Goal: Obtain resource: Download file/media

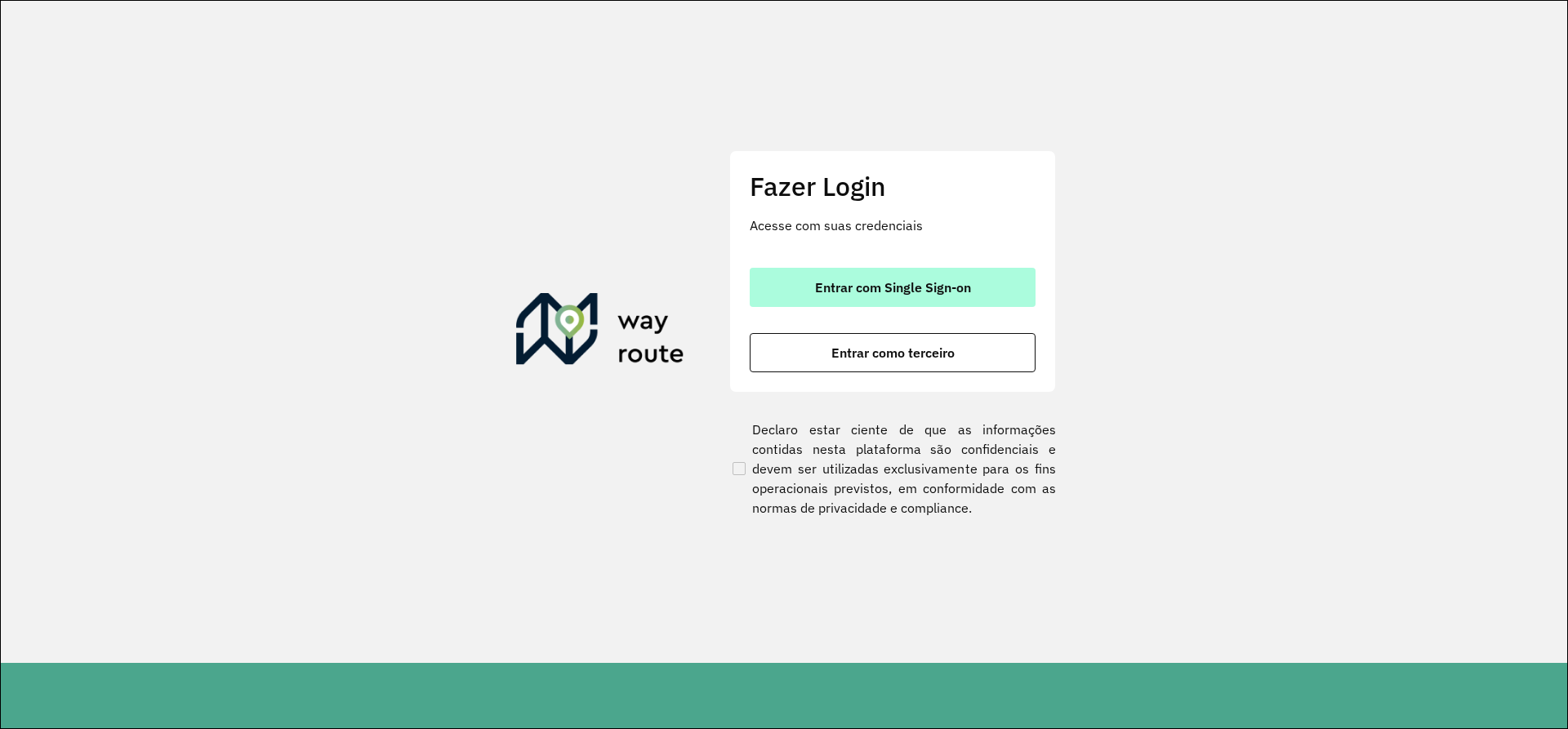
click at [978, 293] on button "Entrar com Single Sign-on" at bounding box center [893, 287] width 286 height 39
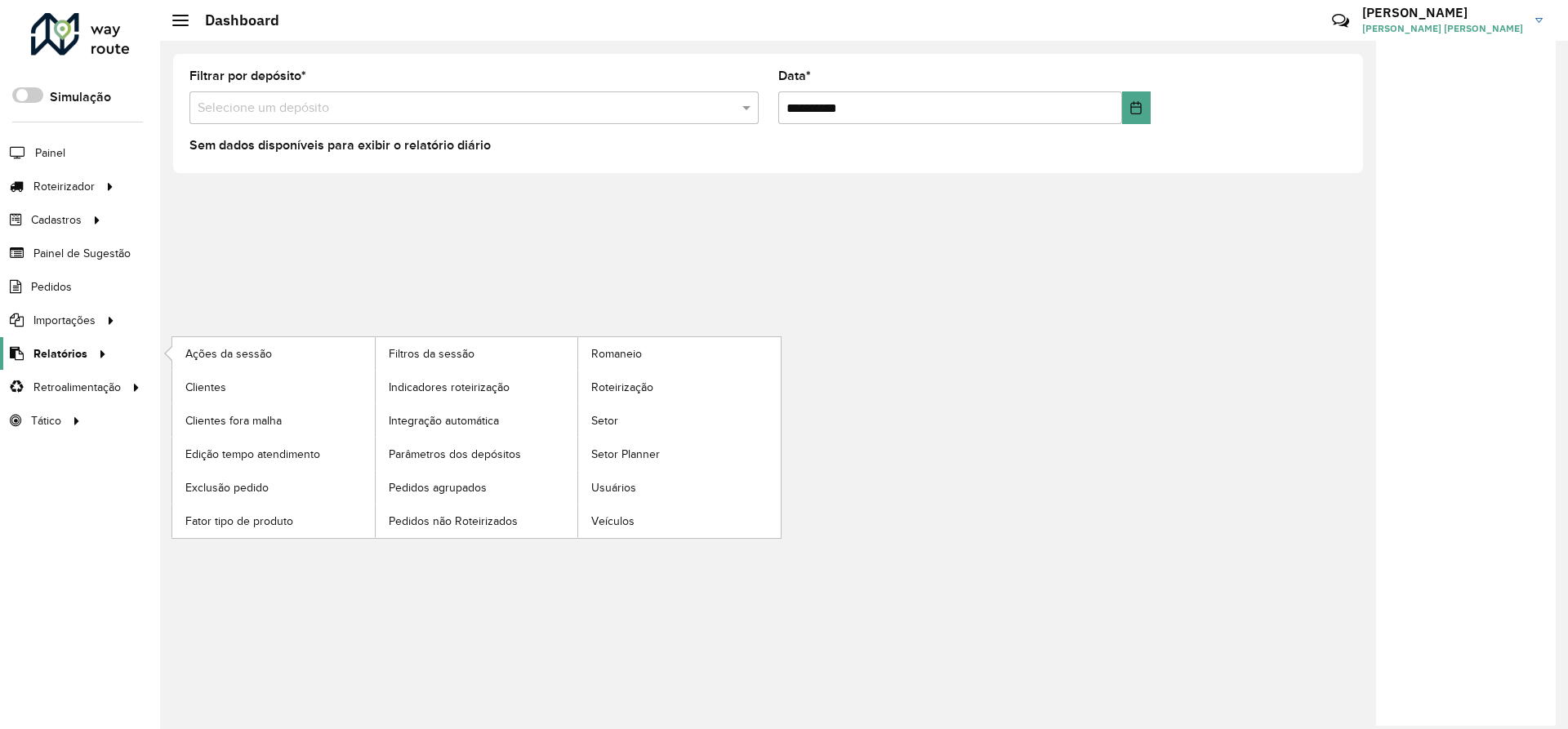
click at [58, 354] on span "Relatórios" at bounding box center [60, 354] width 54 height 17
click at [205, 387] on span "Clientes" at bounding box center [207, 387] width 44 height 17
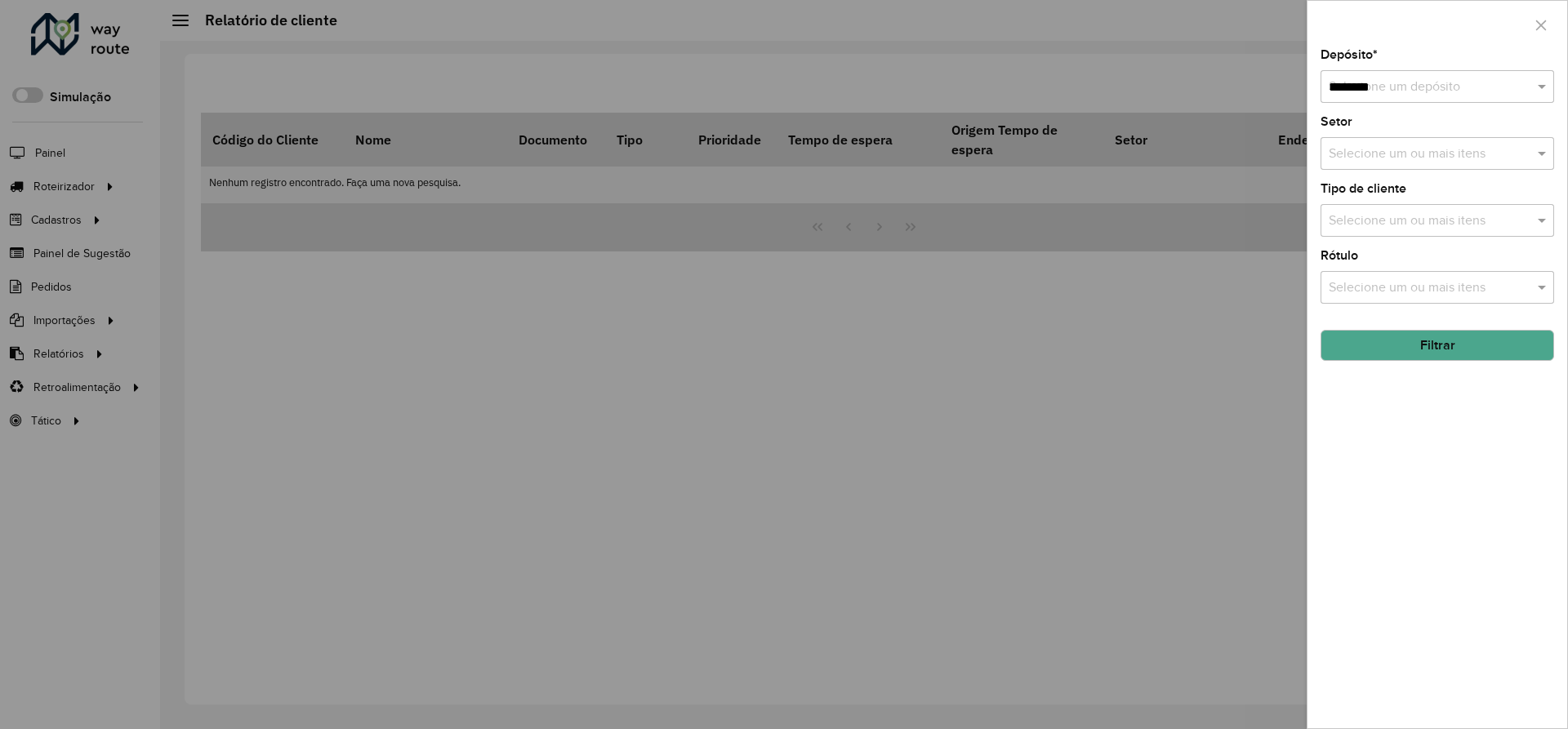
type input "*********"
click at [1395, 352] on button "Filtrar" at bounding box center [1438, 345] width 233 height 31
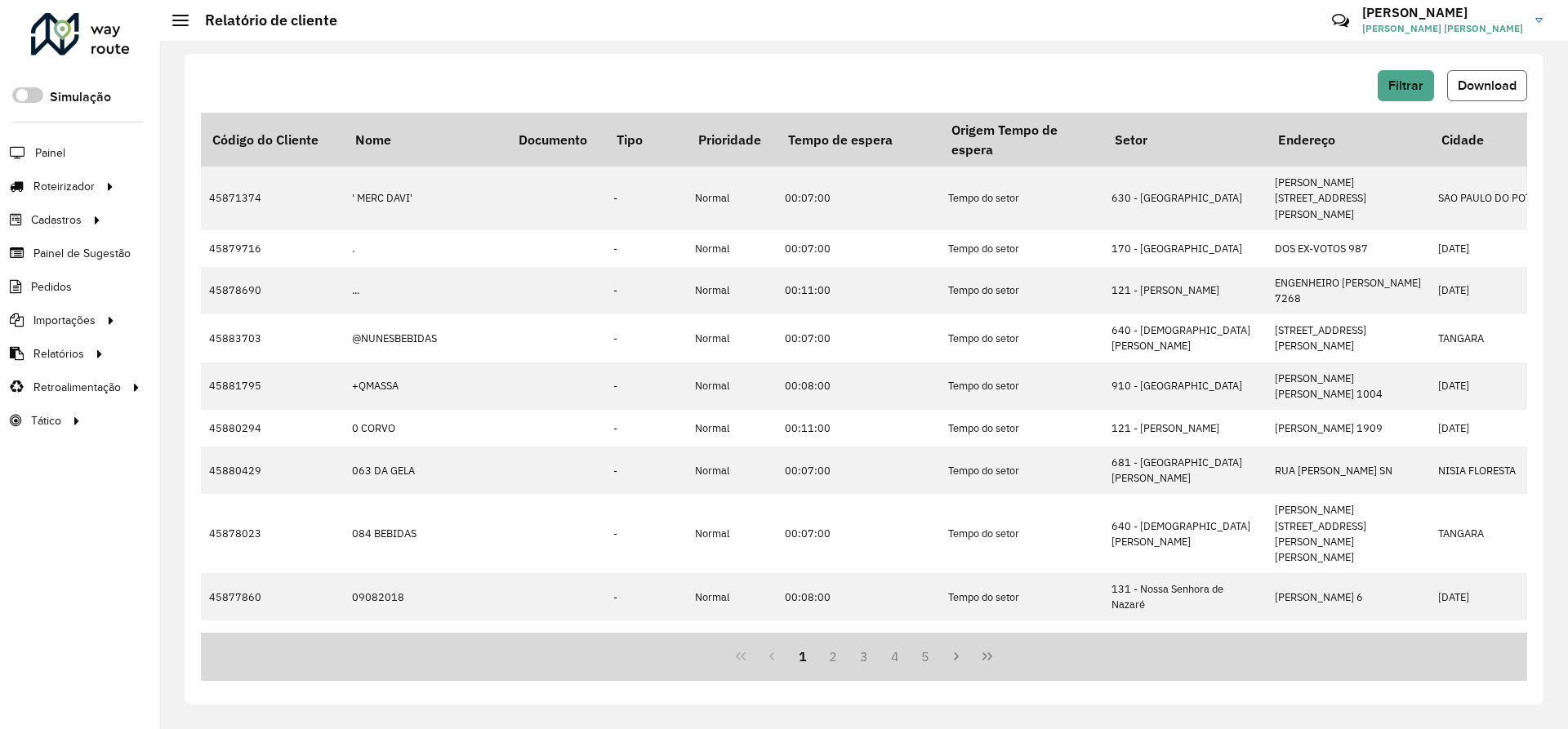
click at [1480, 79] on span "Download" at bounding box center [1487, 85] width 59 height 14
